Goal: Task Accomplishment & Management: Manage account settings

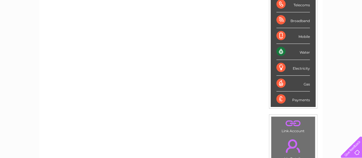
scroll to position [12, 0]
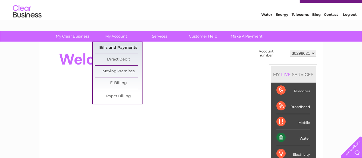
click at [127, 45] on link "Bills and Payments" at bounding box center [118, 47] width 47 height 11
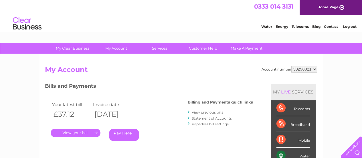
scroll to position [29, 0]
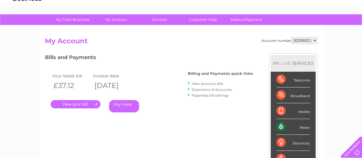
click at [92, 103] on link "." at bounding box center [76, 104] width 50 height 8
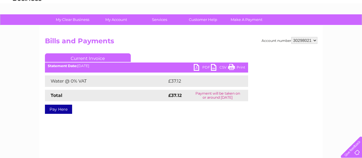
scroll to position [57, 0]
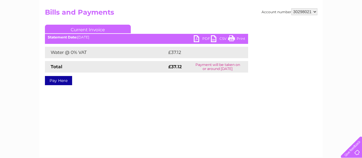
click at [195, 38] on link "PDF" at bounding box center [202, 39] width 17 height 8
